Goal: Find specific page/section: Find specific page/section

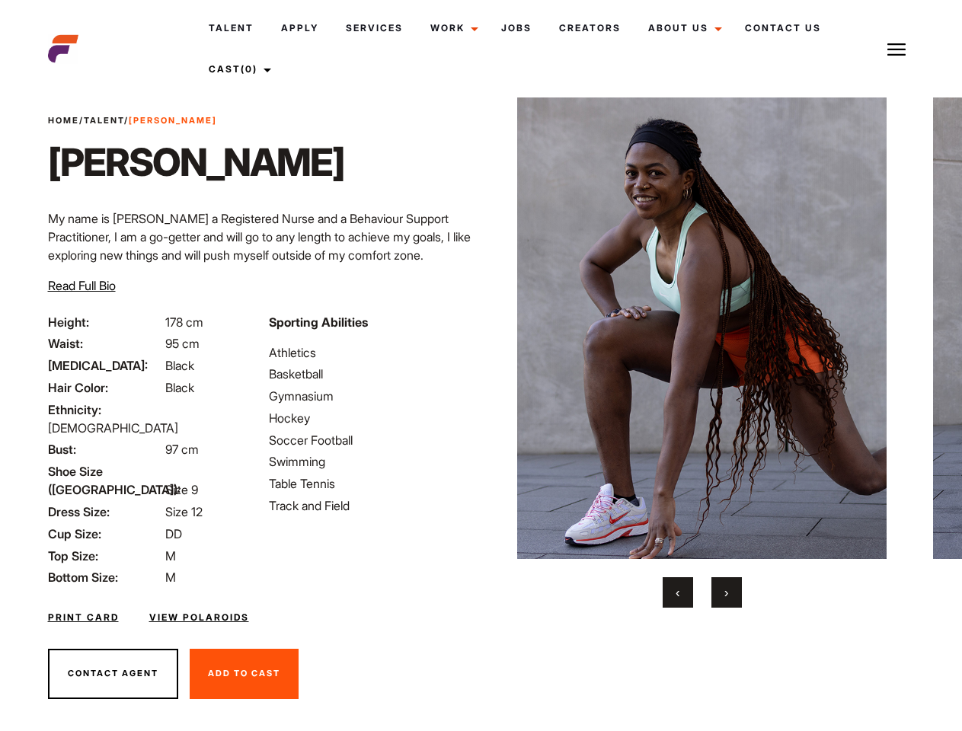
click at [240, 69] on link "Cast (0)" at bounding box center [237, 69] width 85 height 41
click at [897, 49] on img at bounding box center [897, 49] width 18 height 18
click at [702, 353] on img at bounding box center [702, 329] width 370 height 462
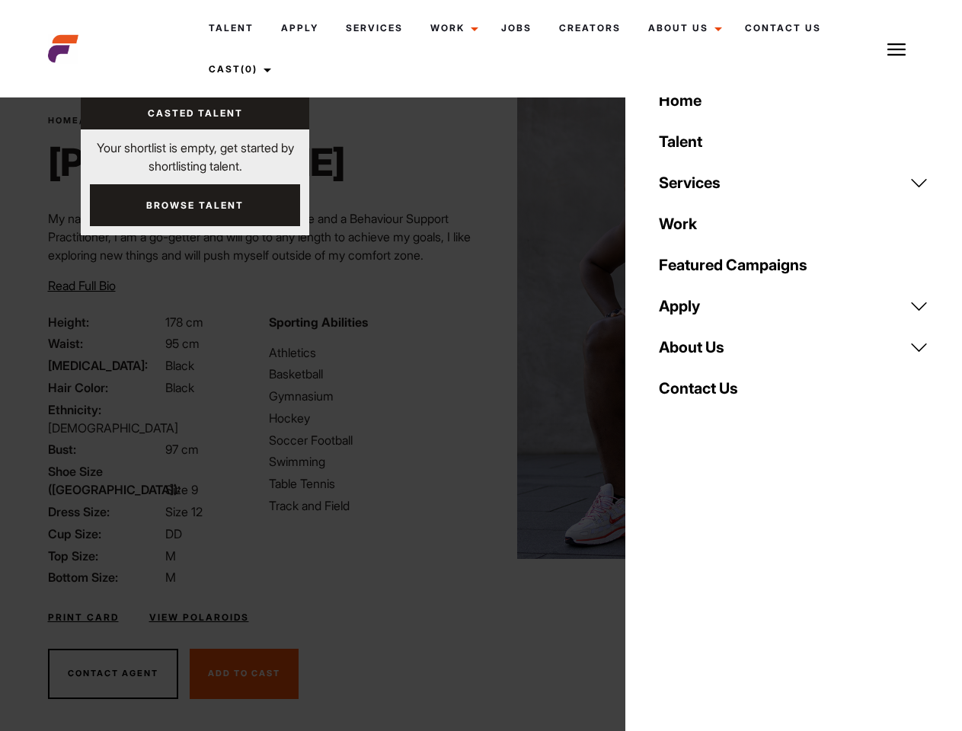
click at [481, 328] on div "Sporting Abilities Athletics Basketball Gymnasium Hockey Soccer Football Swimmi…" at bounding box center [370, 450] width 221 height 274
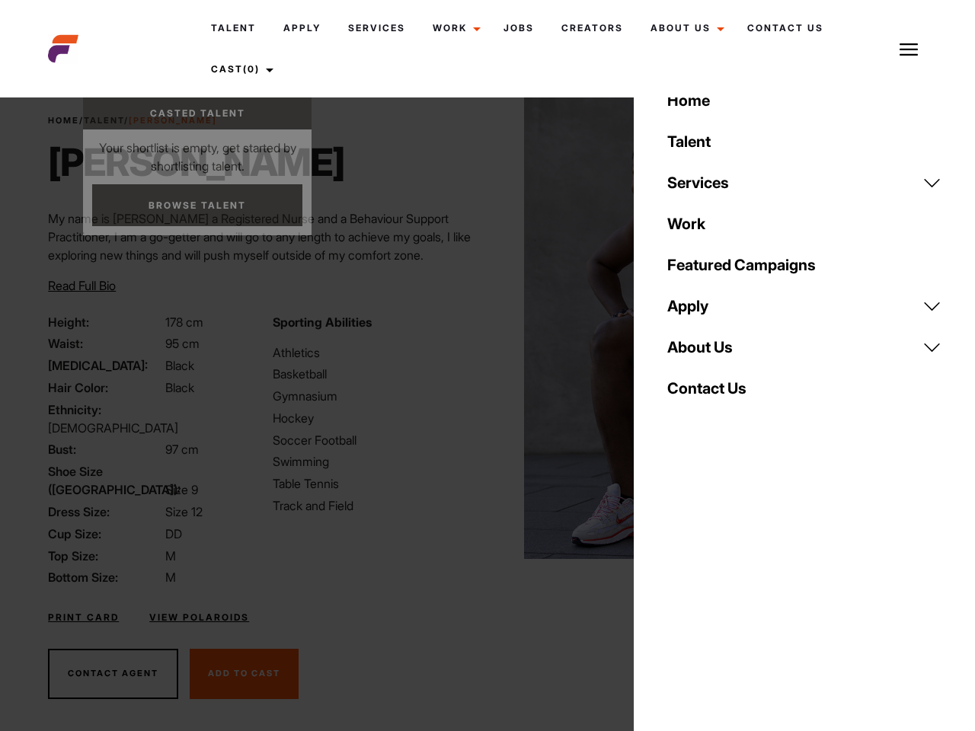
click at [678, 593] on div "Home Talent Services Talent Casting Photography Videography Creative Hair and M…" at bounding box center [804, 365] width 341 height 731
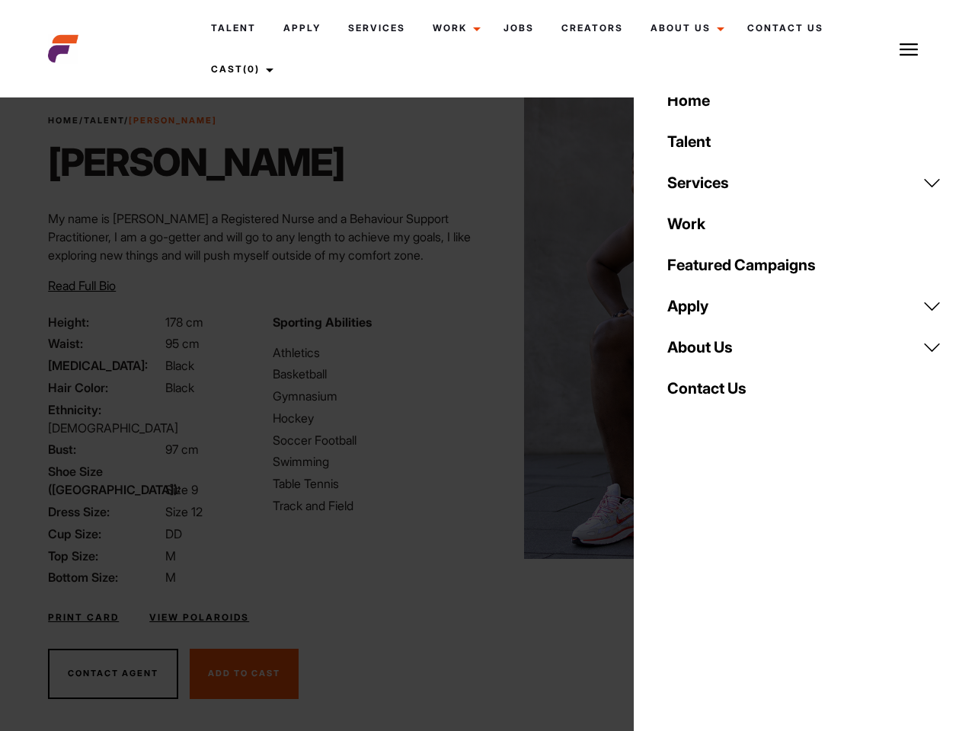
click at [727, 593] on div "Home Talent Services Talent Casting Photography Videography Creative Hair and M…" at bounding box center [804, 365] width 341 height 731
